Goal: Information Seeking & Learning: Check status

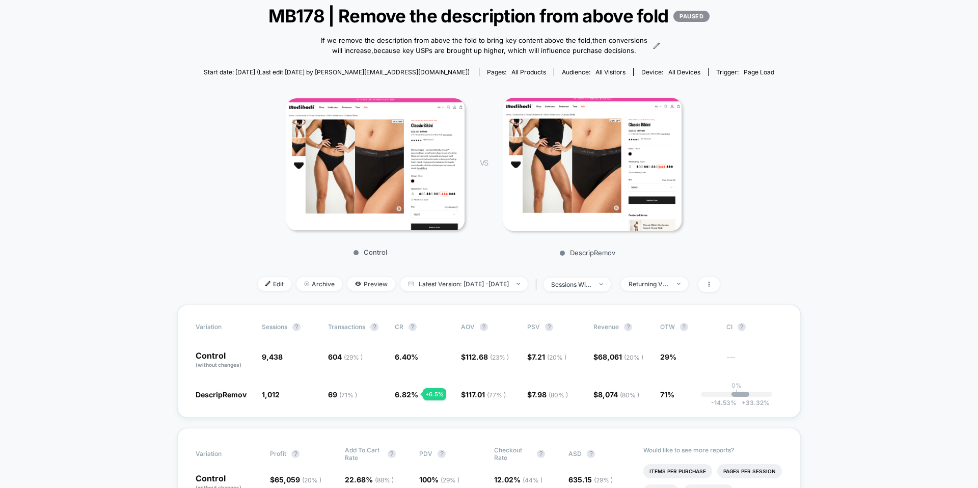
scroll to position [69, 0]
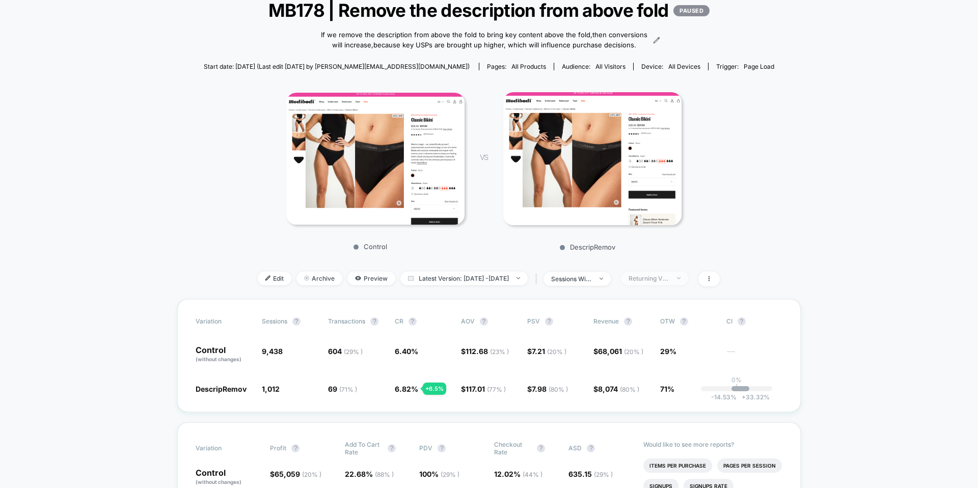
click at [666, 282] on div "Returning Visitors" at bounding box center [648, 278] width 41 height 8
click at [647, 408] on span "No Filter" at bounding box center [652, 407] width 28 height 9
click at [652, 433] on button "Save" at bounding box center [668, 436] width 93 height 17
click at [683, 394] on span "19%" at bounding box center [688, 388] width 56 height 10
click at [654, 394] on div "DescripRemov 3,408 - 88.9 % 234 ( 19 % ) - 5.9 % 6.87 % - 5.9 % $ 108.96 ( 50 %…" at bounding box center [489, 388] width 587 height 10
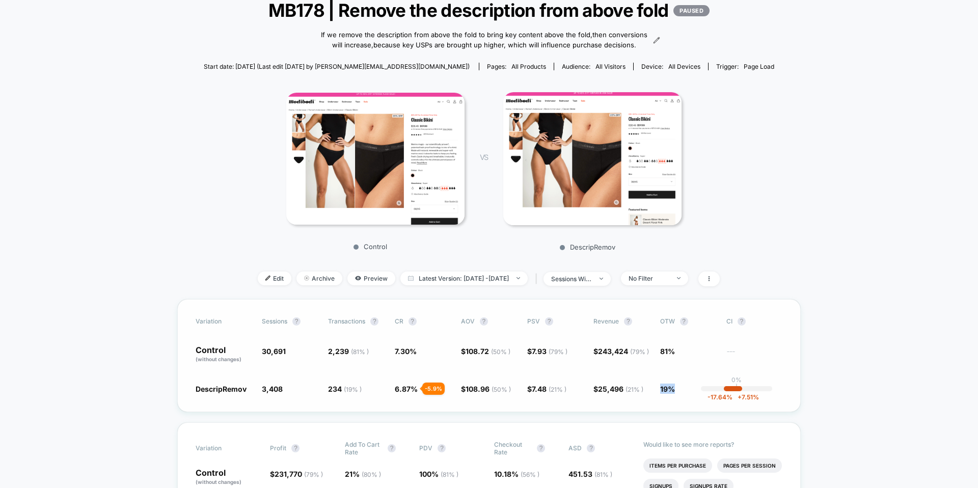
click at [674, 393] on span "19%" at bounding box center [667, 388] width 15 height 9
click at [508, 296] on div "< Back to all live experiences MB178 | Remove the description from above fold P…" at bounding box center [489, 141] width 570 height 315
click at [498, 285] on span "Latest Version: [DATE] - [DATE]" at bounding box center [463, 278] width 127 height 14
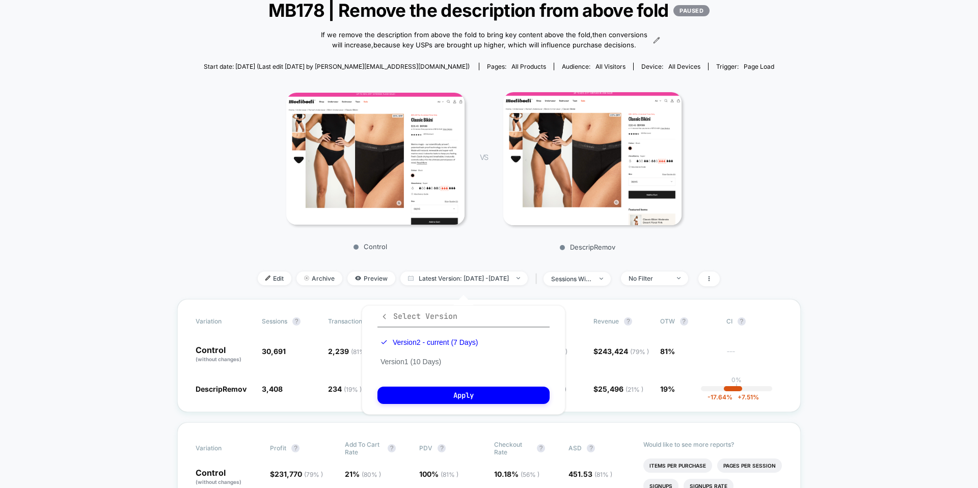
click at [390, 314] on span "Select Version" at bounding box center [418, 316] width 77 height 10
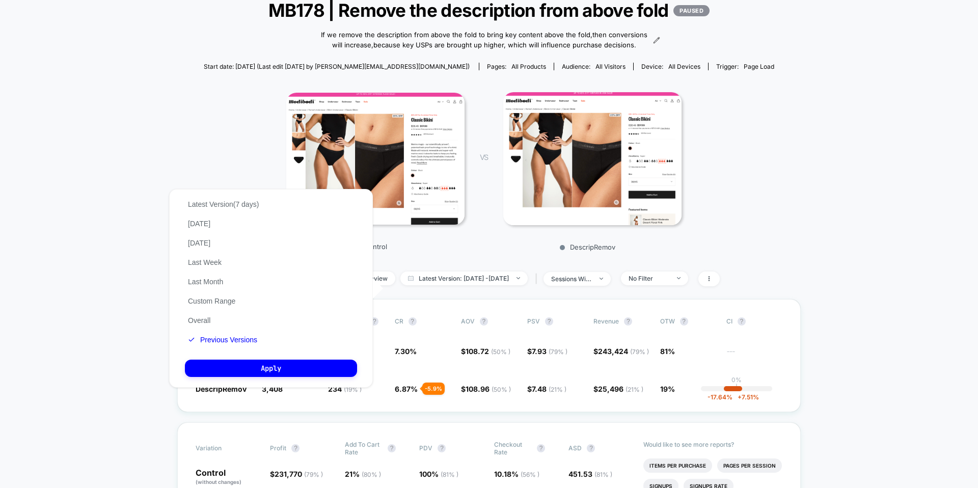
click at [216, 323] on div "Latest Version (7 days) [DATE] [DATE] Last Week Last Month Custom Range Overall…" at bounding box center [223, 272] width 77 height 155
click at [201, 317] on button "Overall" at bounding box center [199, 320] width 29 height 9
click at [232, 365] on button "Apply" at bounding box center [271, 368] width 172 height 17
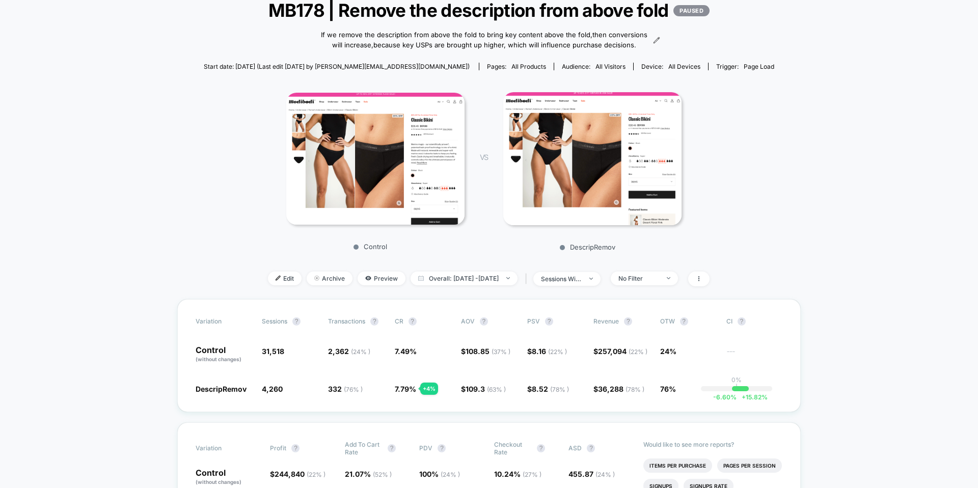
click at [653, 296] on div "< Back to all live experiences MB178 | Remove the description from above fold P…" at bounding box center [489, 141] width 570 height 315
click at [658, 282] on span "No Filter" at bounding box center [644, 278] width 67 height 14
click at [641, 406] on span "No Filter" at bounding box center [641, 407] width 28 height 9
click at [732, 251] on div "Control VS DescripRemov" at bounding box center [484, 168] width 570 height 176
click at [647, 299] on div "< Back to all live experiences MB178 | Remove the description from above fold P…" at bounding box center [489, 141] width 570 height 315
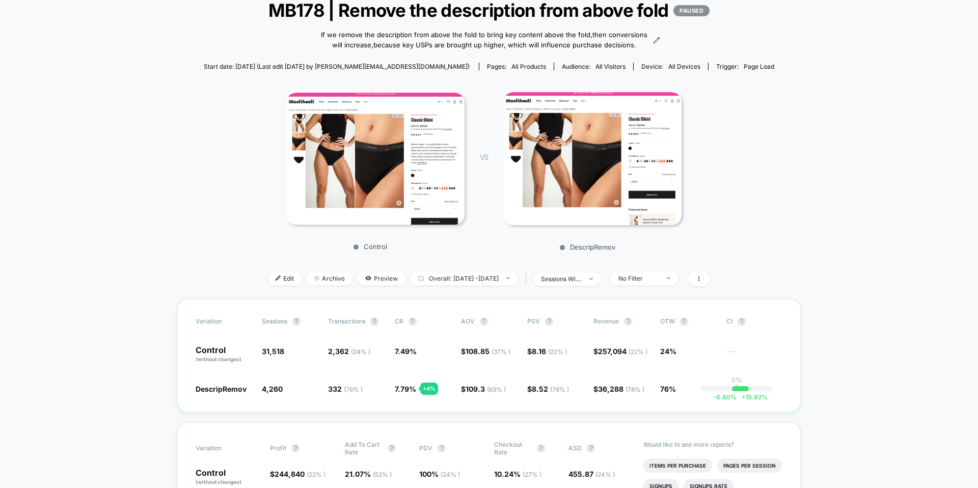
click at [647, 296] on div "< Back to all live experiences MB178 | Remove the description from above fold P…" at bounding box center [489, 141] width 570 height 315
click at [600, 286] on span "sessions with impression" at bounding box center [566, 279] width 67 height 14
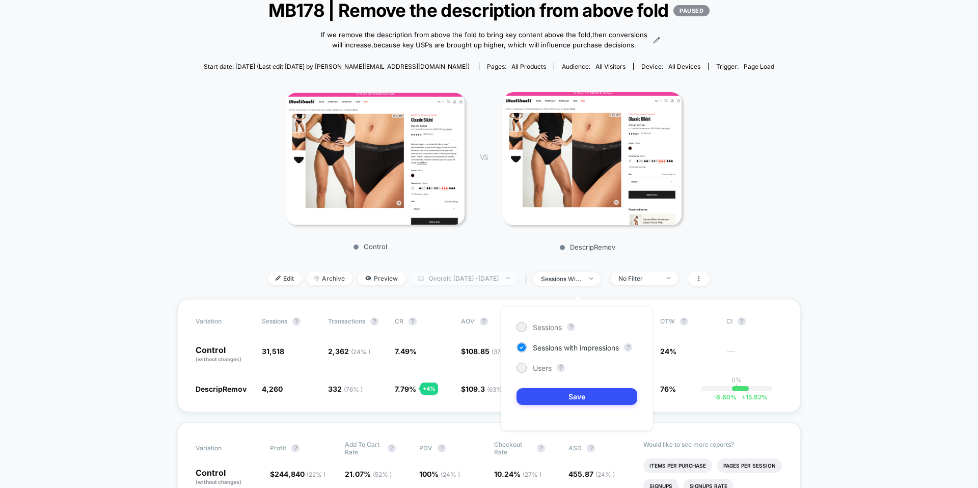
click at [517, 285] on span "Overall: [DATE] - [DATE]" at bounding box center [463, 278] width 107 height 14
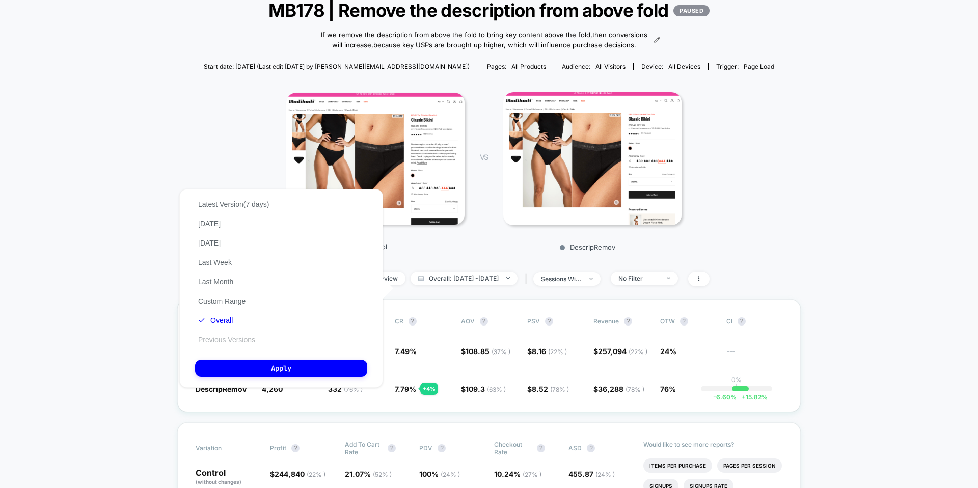
click at [220, 338] on button "Previous Versions" at bounding box center [226, 339] width 63 height 9
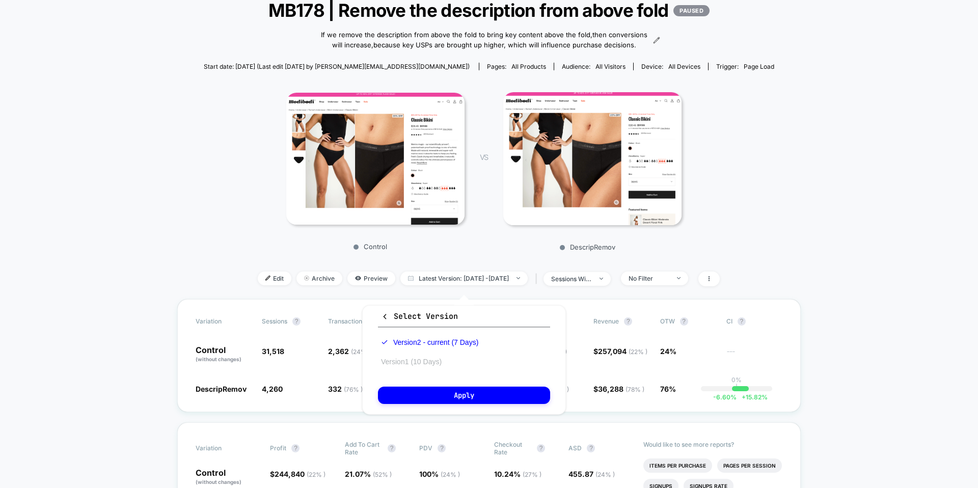
click at [404, 357] on button "Version 1 (10 Days)" at bounding box center [411, 361] width 67 height 9
click at [428, 397] on button "Apply" at bounding box center [464, 394] width 172 height 17
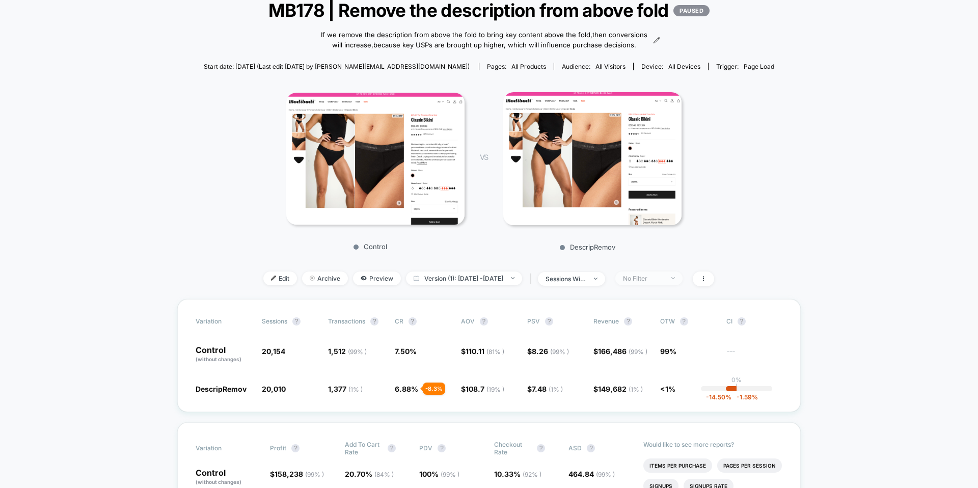
click at [661, 282] on div "No Filter" at bounding box center [643, 278] width 41 height 8
drag, startPoint x: 672, startPoint y: 398, endPoint x: 656, endPoint y: 396, distance: 15.5
click at [656, 394] on div "DescripRemov 20,010 - 0.71 % 1,377 ( 1 % ) - 8.3 % 6.88 % - 8.3 % $ 108.7 ( 19 …" at bounding box center [489, 388] width 587 height 10
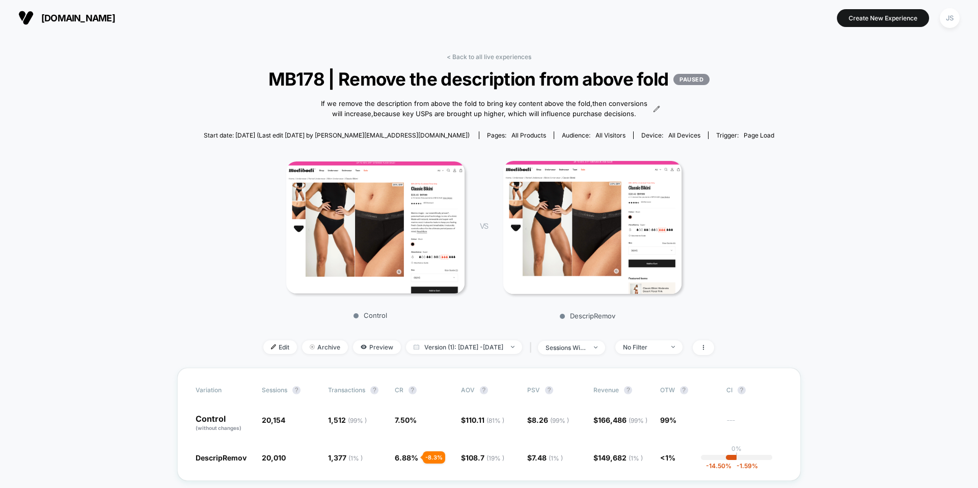
click at [471, 54] on link "< Back to all live experiences" at bounding box center [489, 57] width 85 height 8
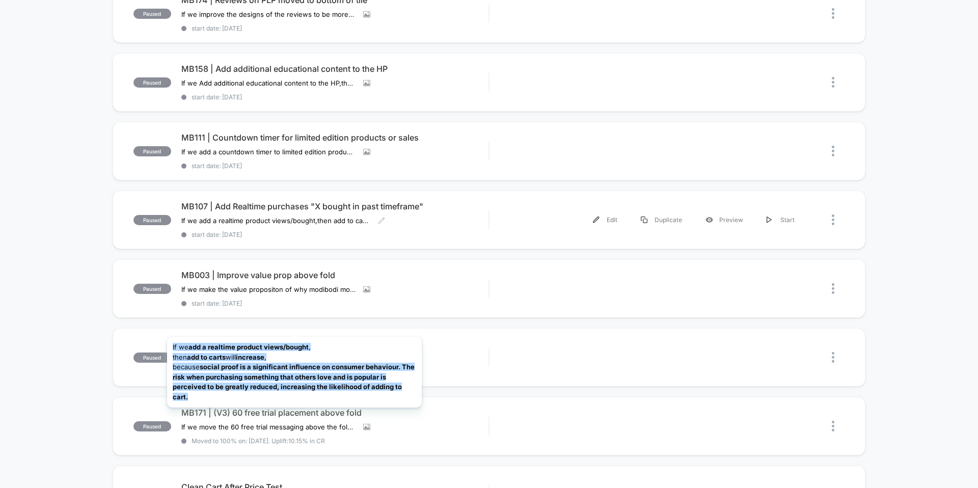
scroll to position [273, 0]
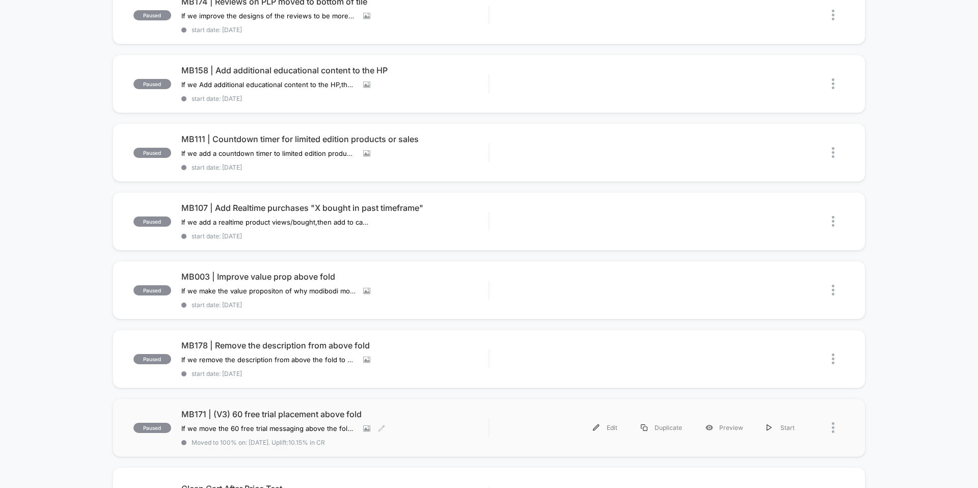
click at [267, 417] on span "MB171 | (V3) 60 free trial placement above fold" at bounding box center [334, 414] width 307 height 10
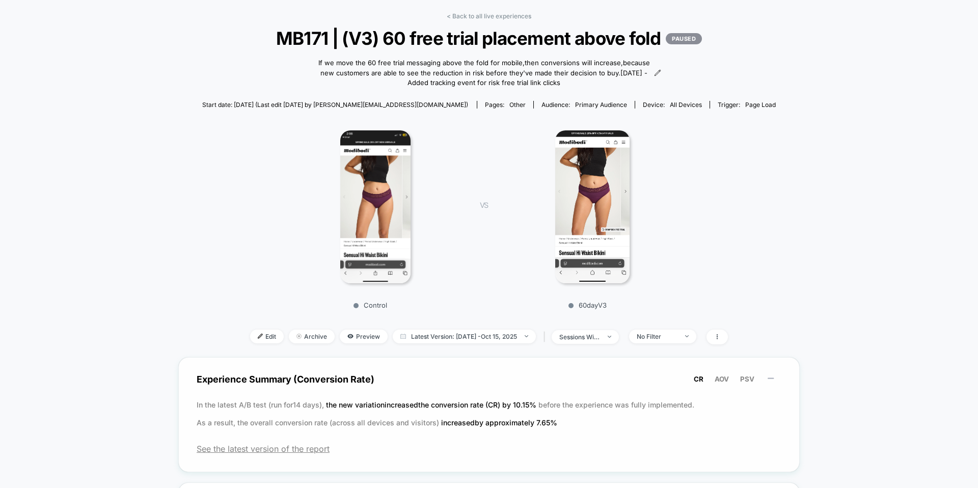
scroll to position [47, 0]
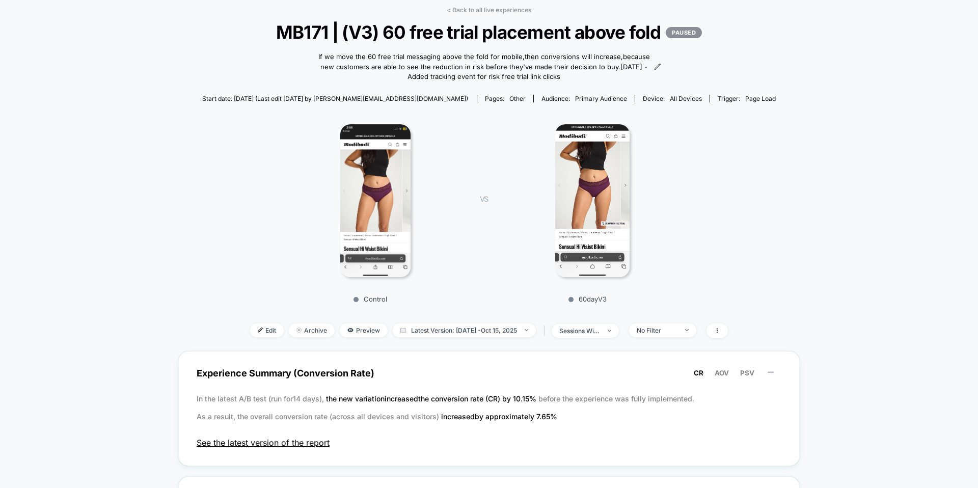
click at [305, 441] on span "See the latest version of the report" at bounding box center [489, 442] width 585 height 10
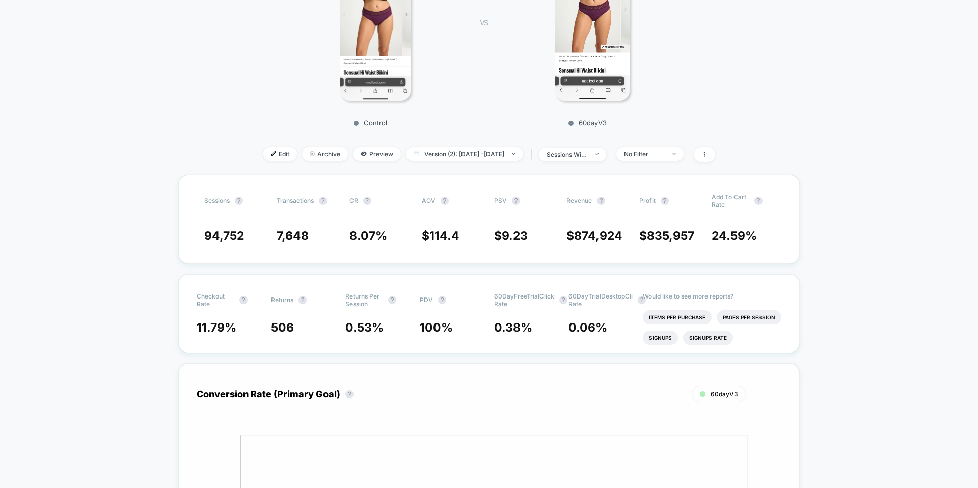
scroll to position [251, 0]
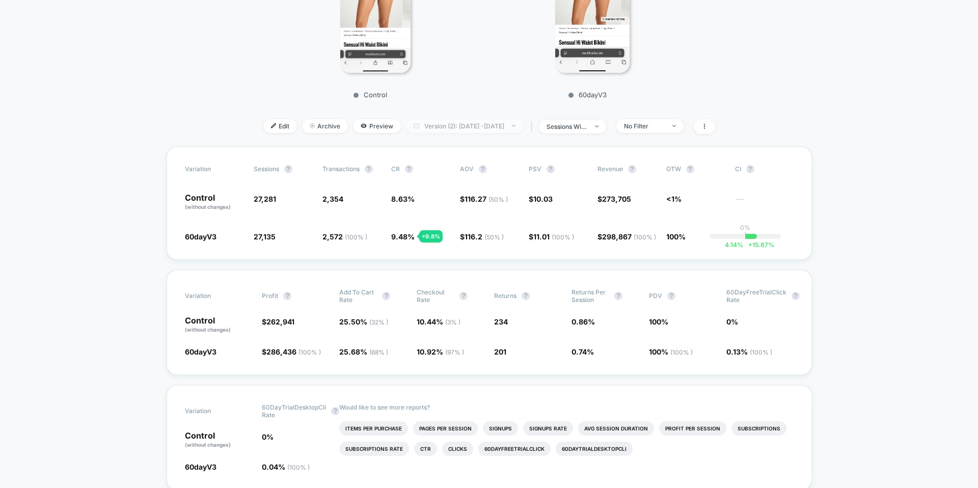
click at [448, 130] on span "Version (2): [DATE] - [DATE]" at bounding box center [464, 126] width 117 height 14
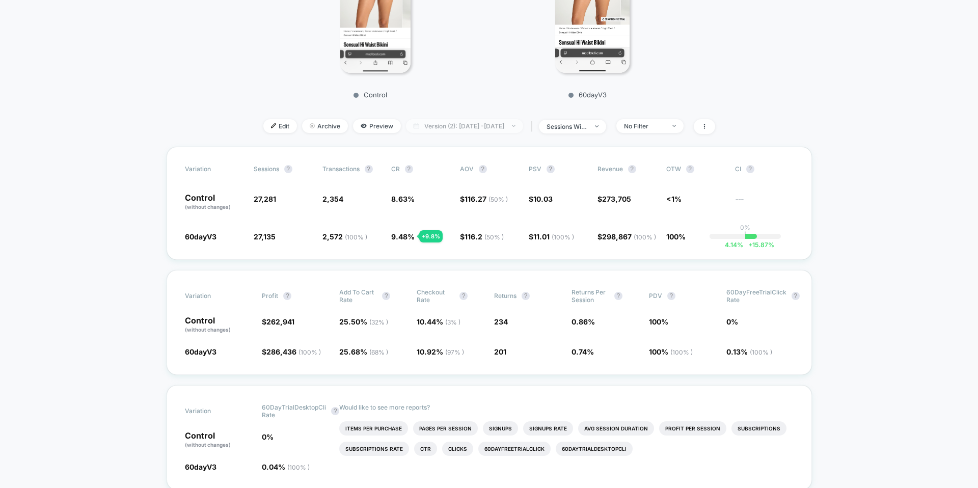
click at [481, 120] on span "Version (2): [DATE] - [DATE]" at bounding box center [464, 126] width 117 height 14
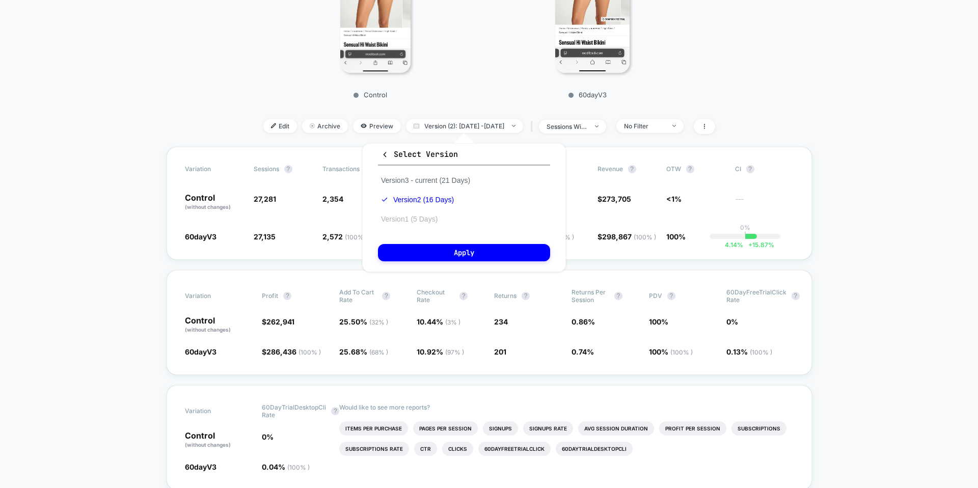
click at [420, 220] on button "Version 1 (5 Days)" at bounding box center [409, 218] width 63 height 9
click at [425, 245] on button "Apply" at bounding box center [464, 252] width 172 height 17
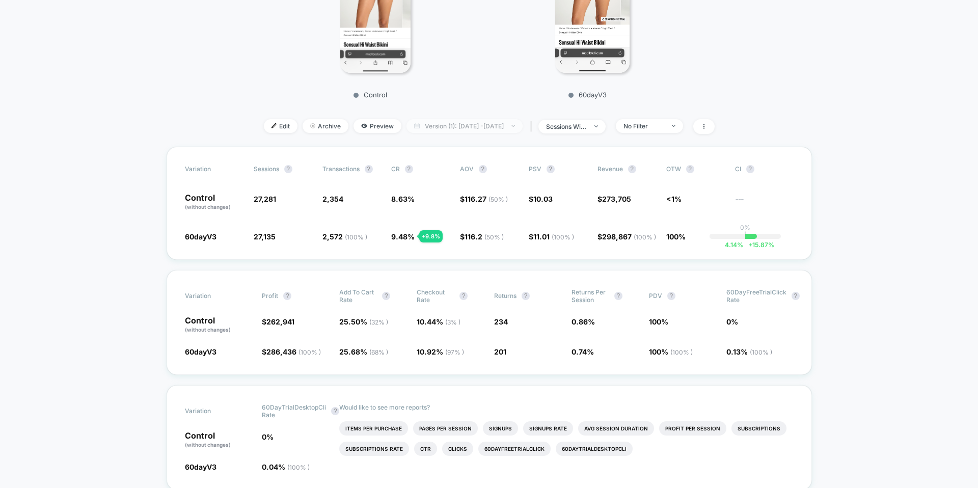
click at [443, 127] on span "Version (1): [DATE] - [DATE]" at bounding box center [464, 126] width 116 height 14
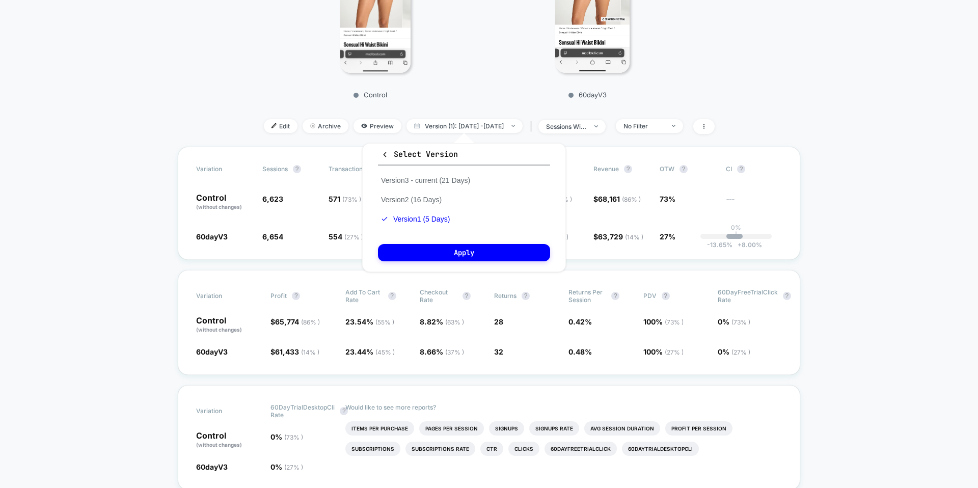
click at [388, 154] on icon "button" at bounding box center [385, 155] width 8 height 8
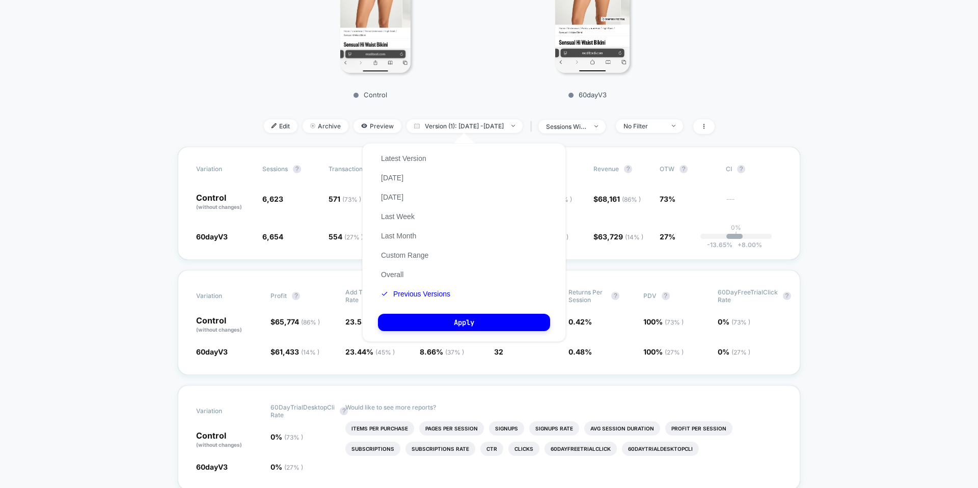
click at [404, 247] on div "Latest Version [DATE] [DATE] Last Week Last Month Custom Range Overall Previous…" at bounding box center [415, 226] width 75 height 155
click at [405, 251] on button "Custom Range" at bounding box center [404, 255] width 53 height 9
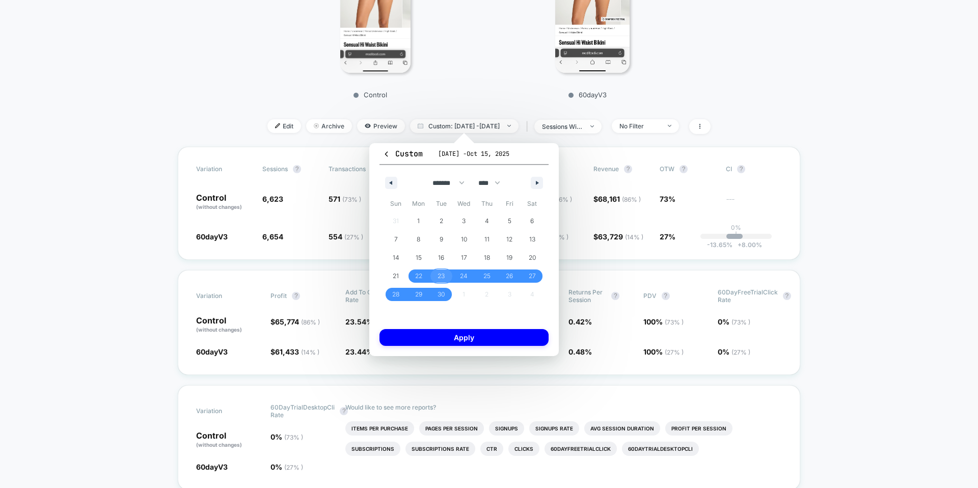
click at [444, 272] on span "23" at bounding box center [440, 276] width 7 height 18
click at [396, 187] on button "button" at bounding box center [391, 183] width 12 height 12
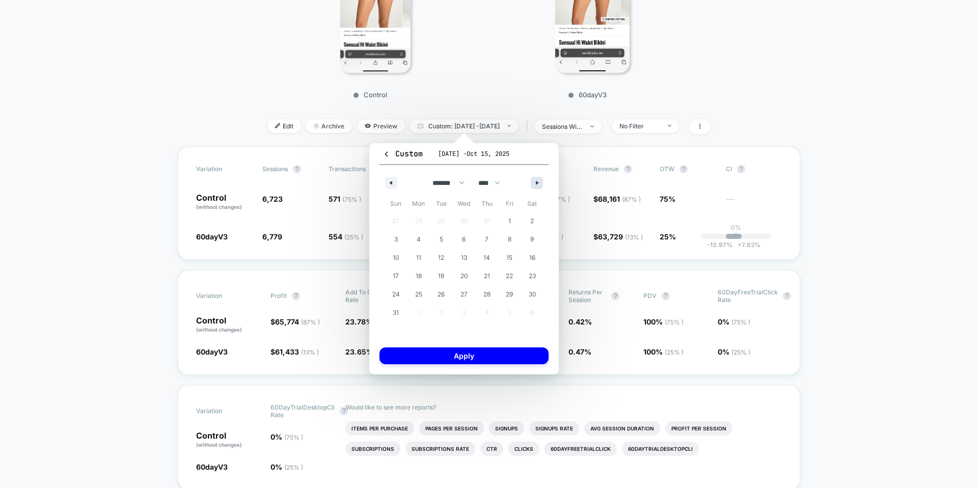
click at [533, 184] on button "button" at bounding box center [537, 183] width 12 height 12
select select "*"
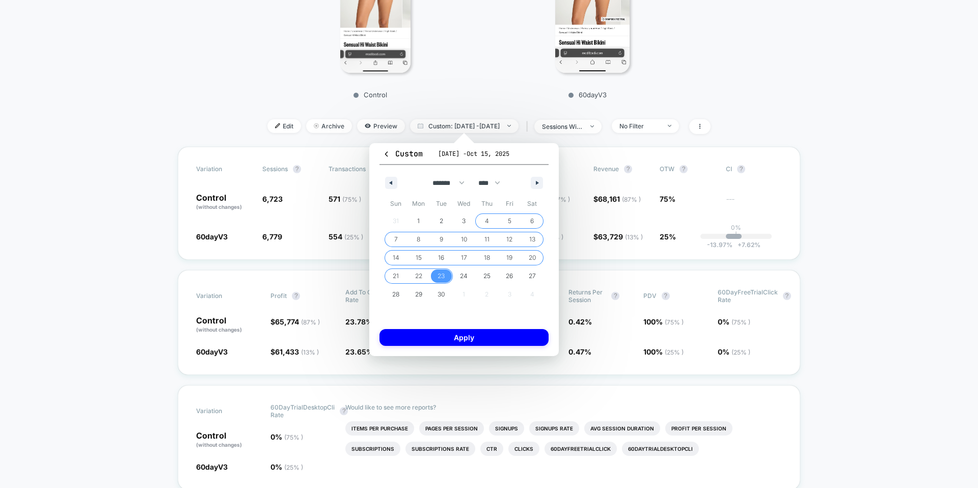
click at [486, 218] on span "4" at bounding box center [487, 221] width 4 height 18
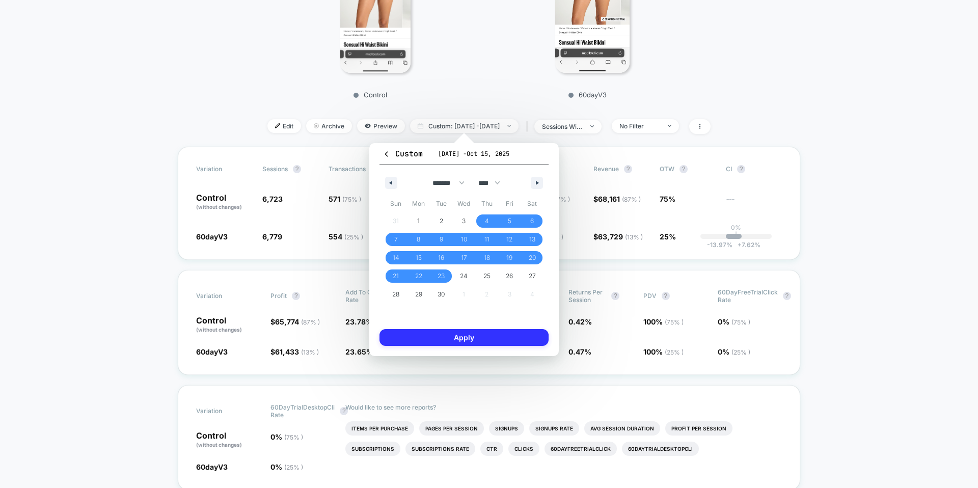
click at [485, 333] on button "Apply" at bounding box center [463, 337] width 169 height 17
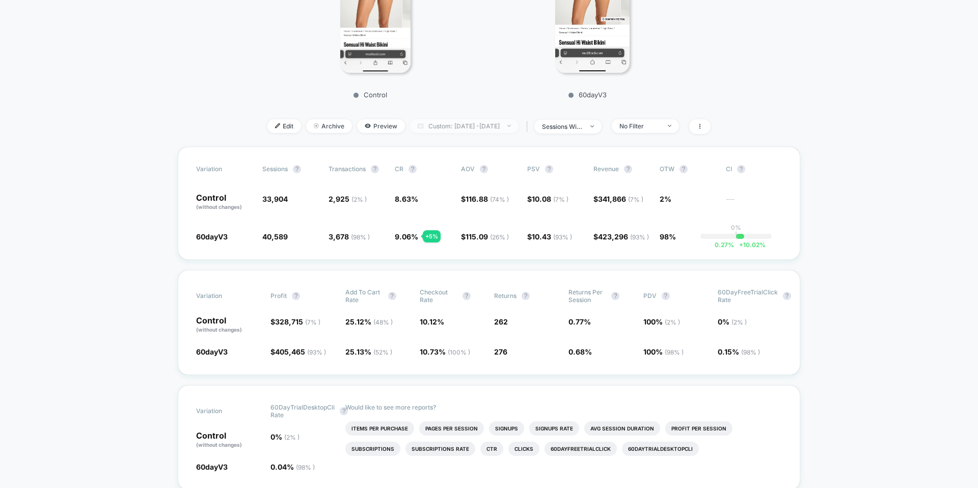
click at [499, 122] on span "Custom: [DATE] - [DATE]" at bounding box center [464, 126] width 108 height 14
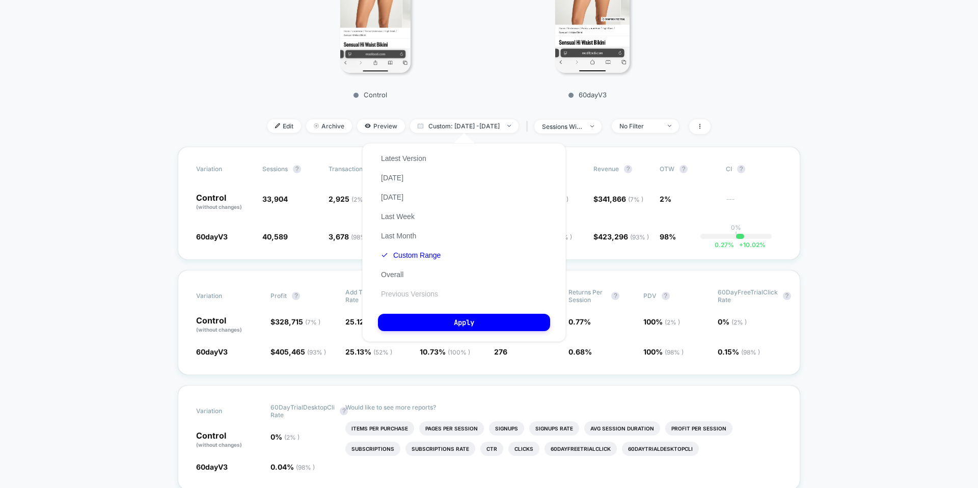
click at [407, 291] on button "Previous Versions" at bounding box center [409, 293] width 63 height 9
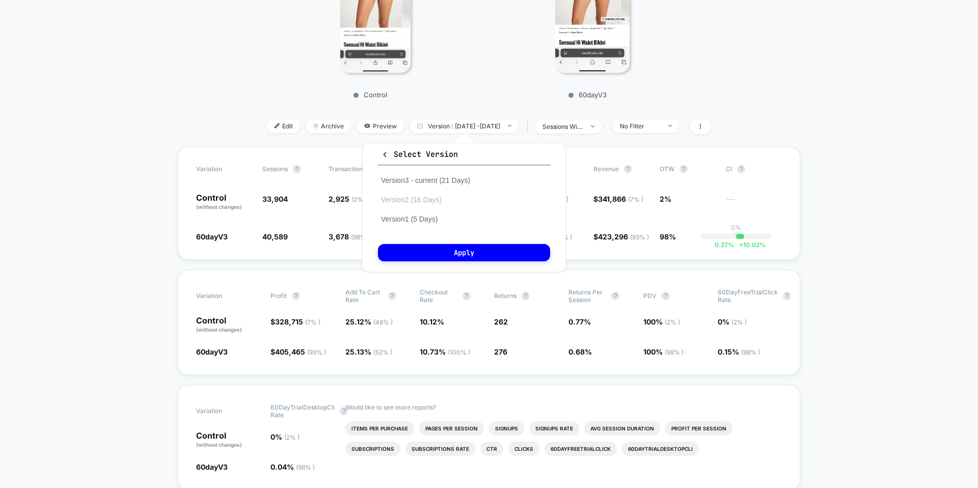
click at [424, 199] on button "Version 2 (16 Days)" at bounding box center [411, 199] width 67 height 9
click at [434, 245] on button "Apply" at bounding box center [464, 252] width 172 height 17
